Goal: Find specific page/section: Find specific page/section

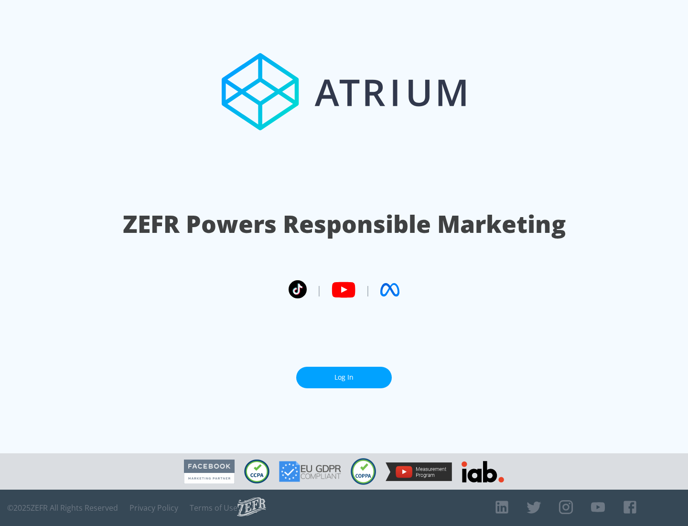
click at [344, 377] on link "Log In" at bounding box center [344, 378] width 96 height 22
